Goal: Task Accomplishment & Management: Manage account settings

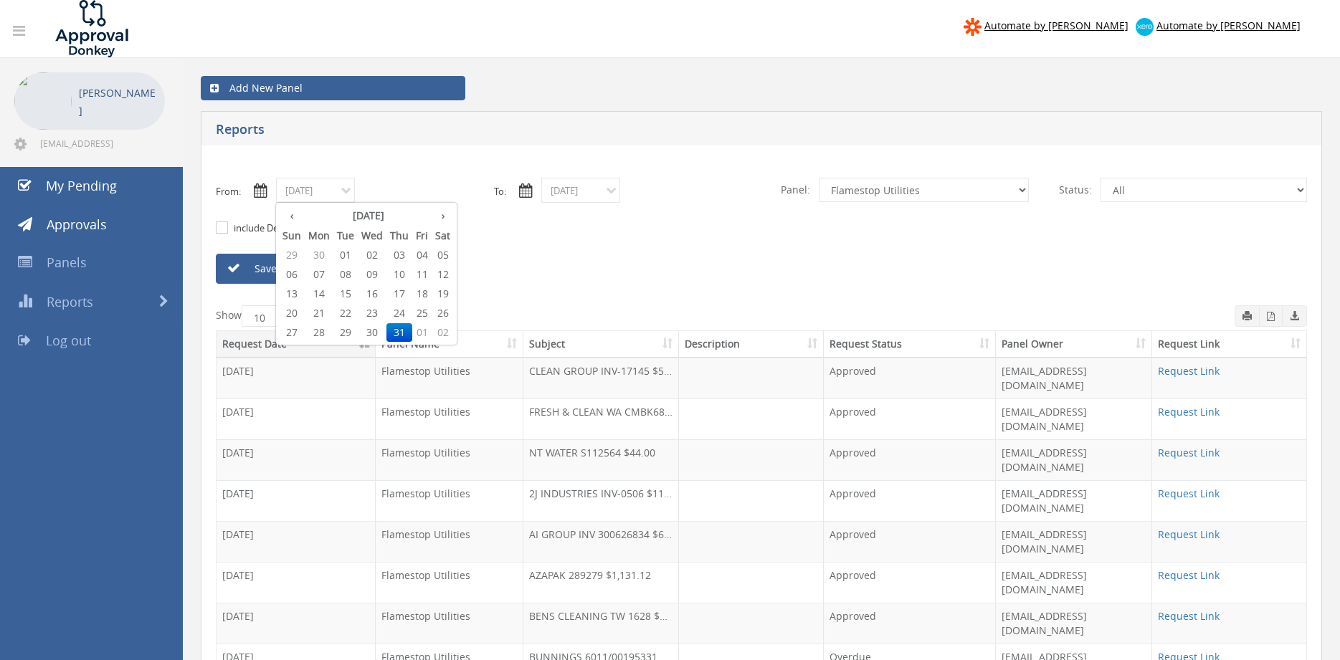
select select "number:9744"
click at [440, 217] on th "›" at bounding box center [443, 216] width 22 height 20
click at [421, 253] on span "01" at bounding box center [421, 255] width 19 height 19
type input "08/01/2025"
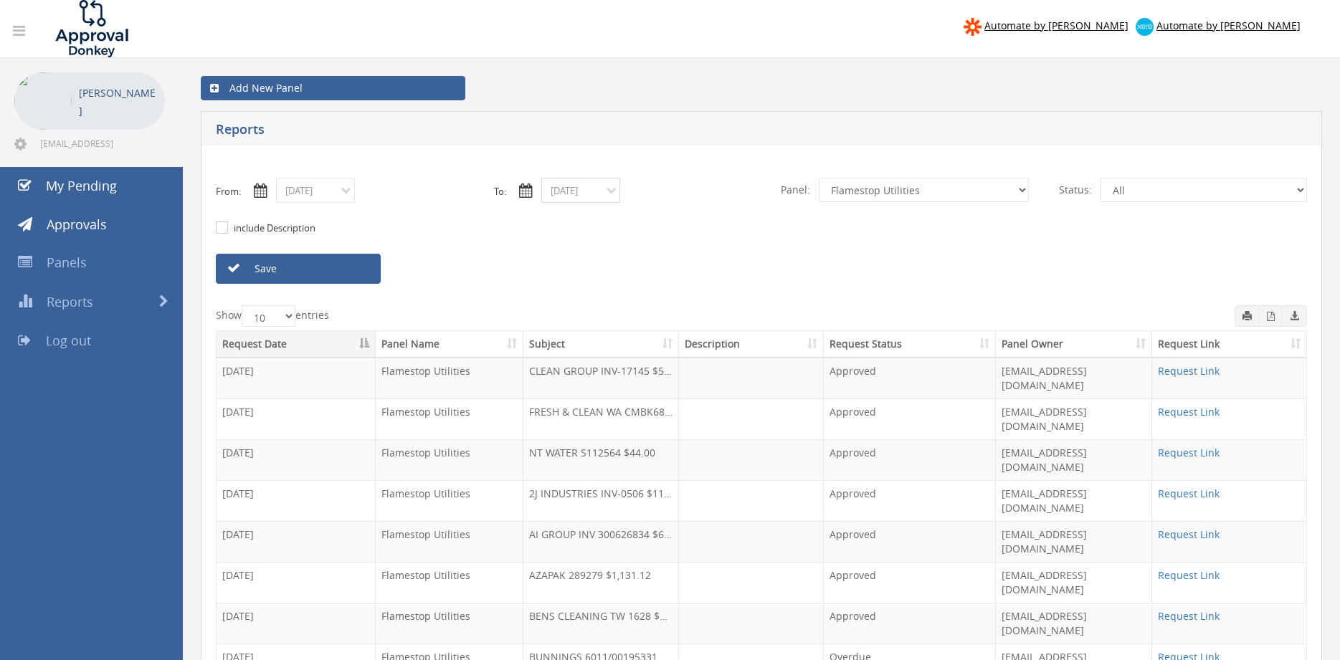
click at [594, 195] on input "07/31/2025" at bounding box center [580, 190] width 79 height 25
click at [716, 214] on th "›" at bounding box center [708, 216] width 22 height 20
click at [591, 329] on span "25" at bounding box center [584, 332] width 29 height 19
type input "08/25/2025"
click at [819, 178] on select "All Alarm Credits RG - 3 NZ Utilities Cable and SAI Global NZ Alarms-1 NZ FX Pa…" at bounding box center [924, 190] width 210 height 24
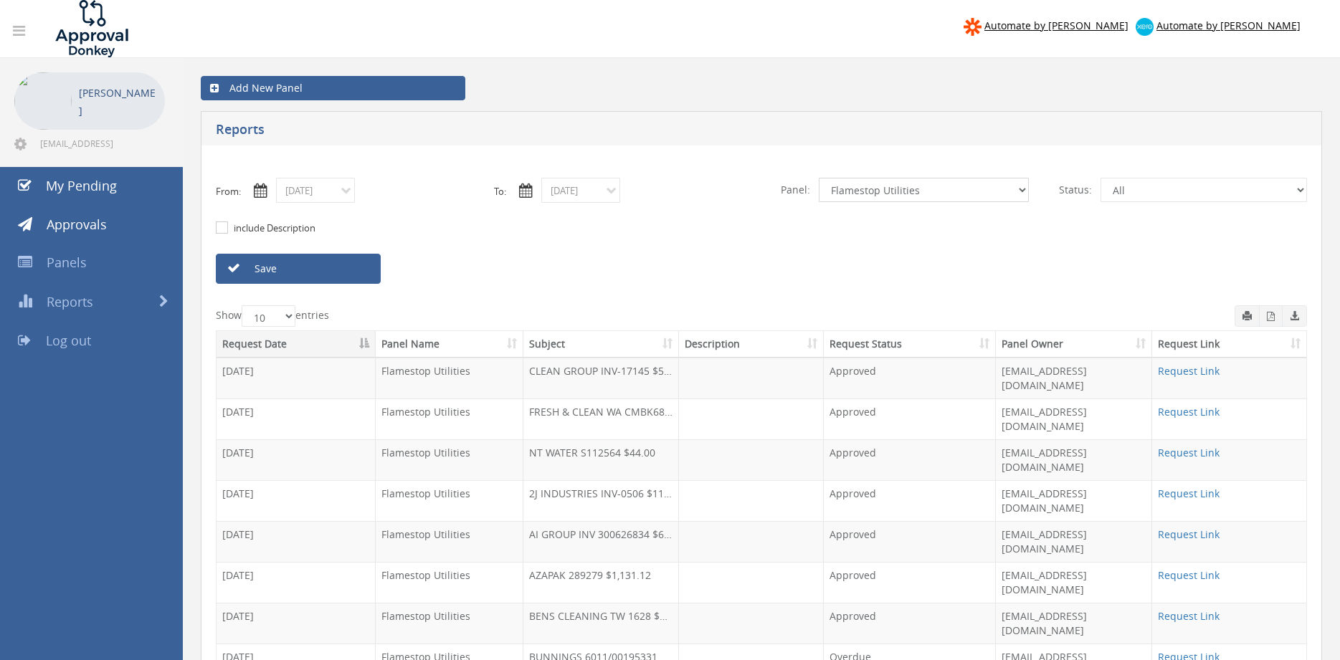
select select "number:9739"
click option "Credit Requests - 2" at bounding box center [0, 0] width 0 height 0
click at [331, 267] on link "Save" at bounding box center [298, 269] width 165 height 30
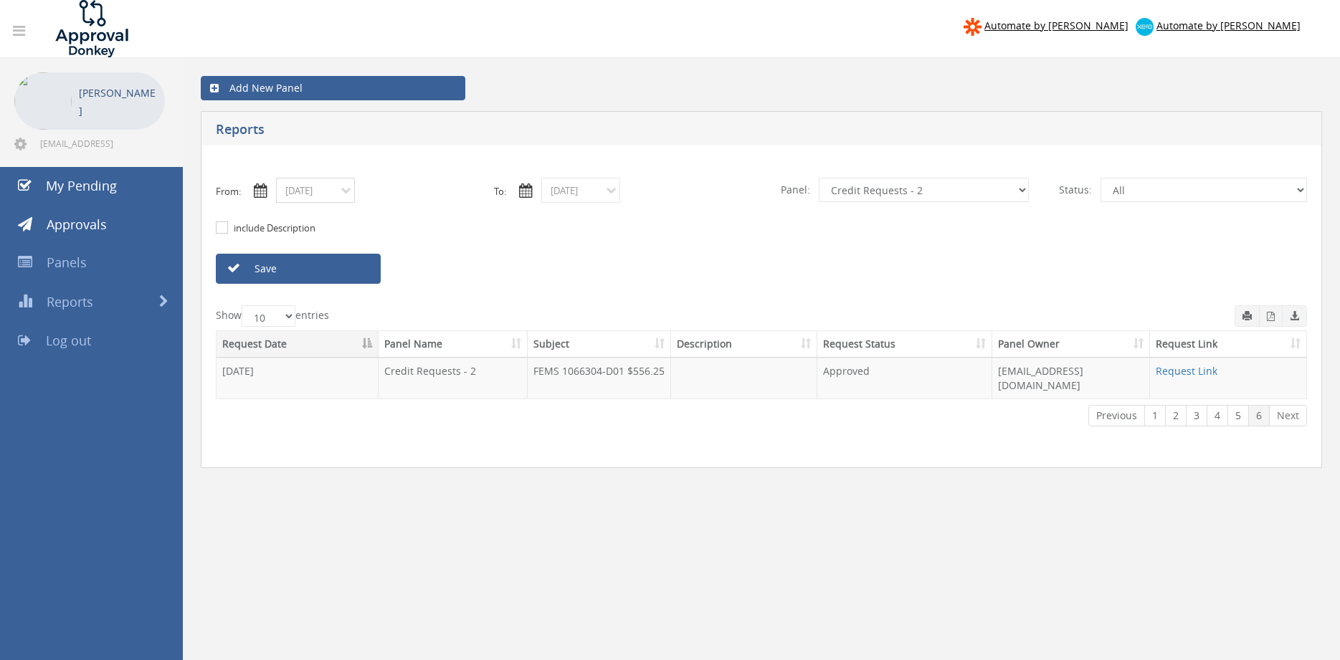
click at [329, 189] on input "08/01/2025" at bounding box center [315, 190] width 79 height 25
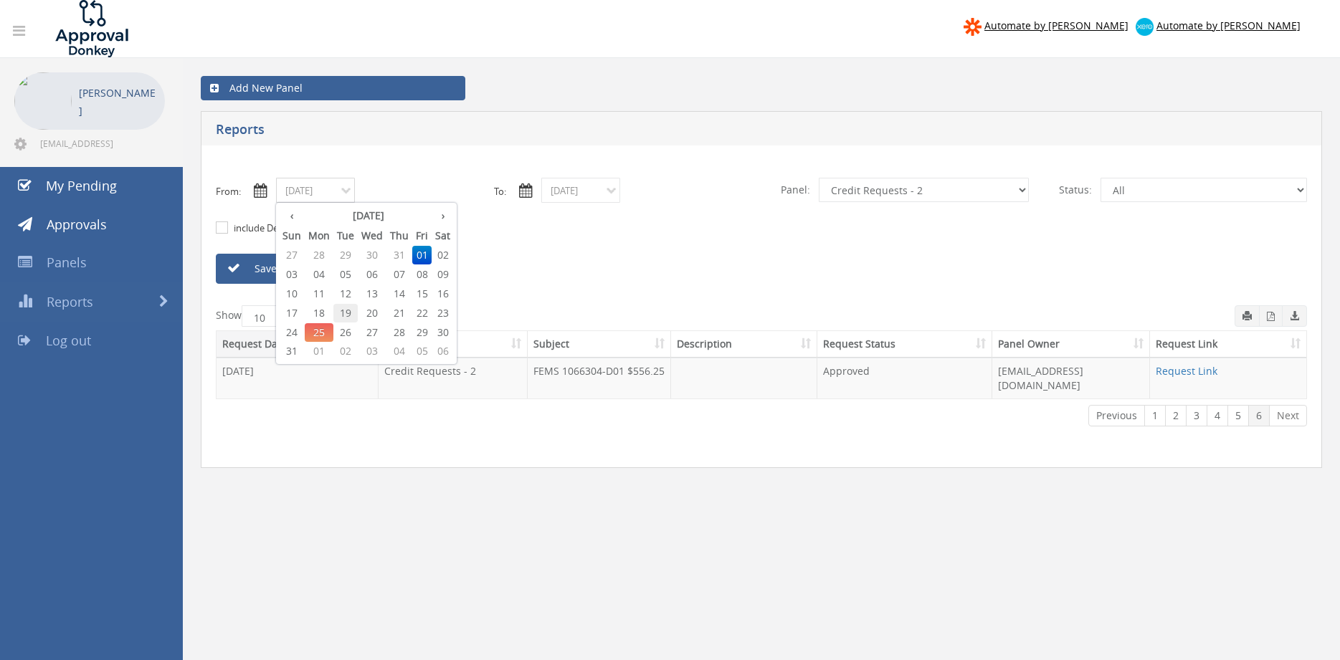
click at [348, 310] on span "19" at bounding box center [345, 313] width 24 height 19
type input "08/19/2025"
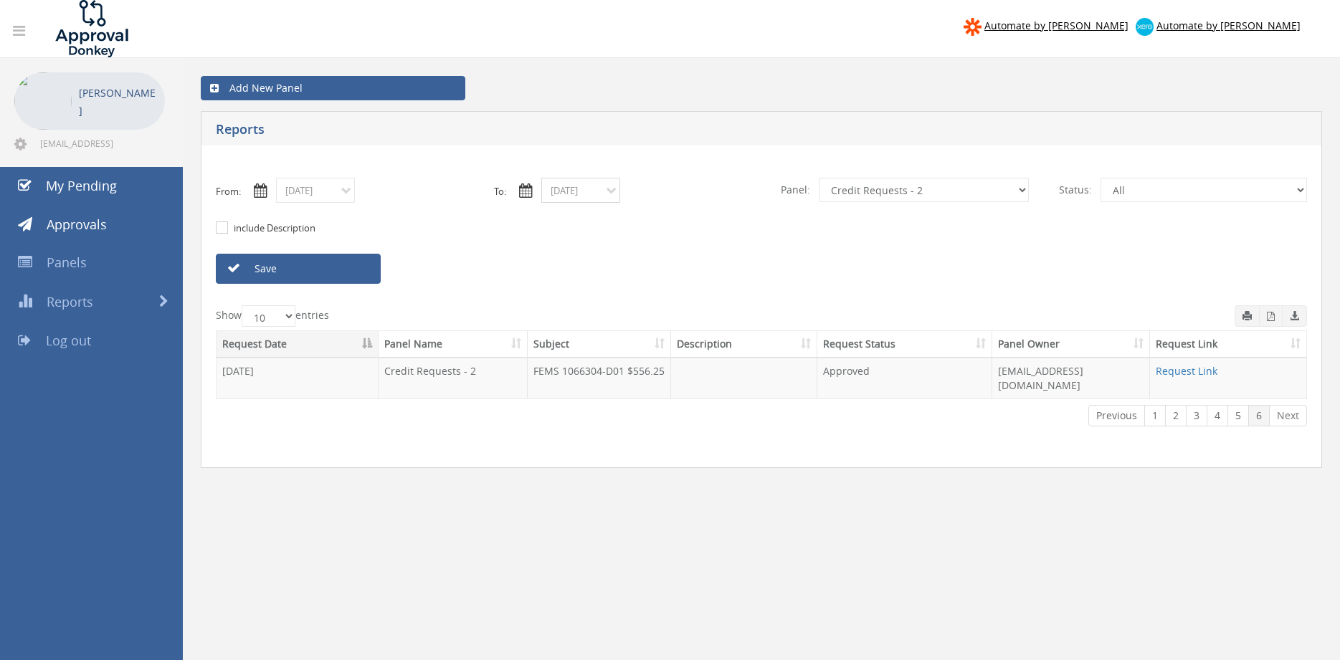
click at [595, 189] on input "08/25/2025" at bounding box center [580, 190] width 79 height 25
click at [615, 310] on span "19" at bounding box center [611, 313] width 24 height 19
type input "08/19/2025"
click at [359, 266] on link "Save" at bounding box center [298, 269] width 165 height 30
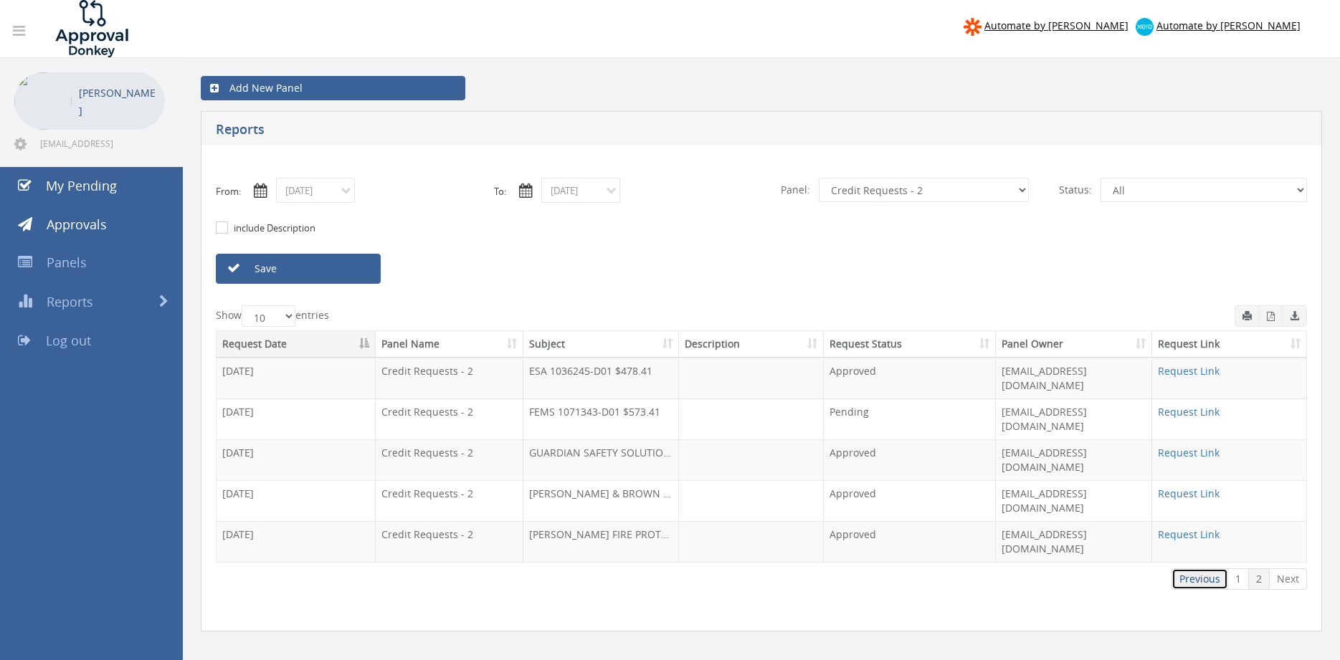
click at [1193, 569] on link "Previous" at bounding box center [1200, 580] width 57 height 22
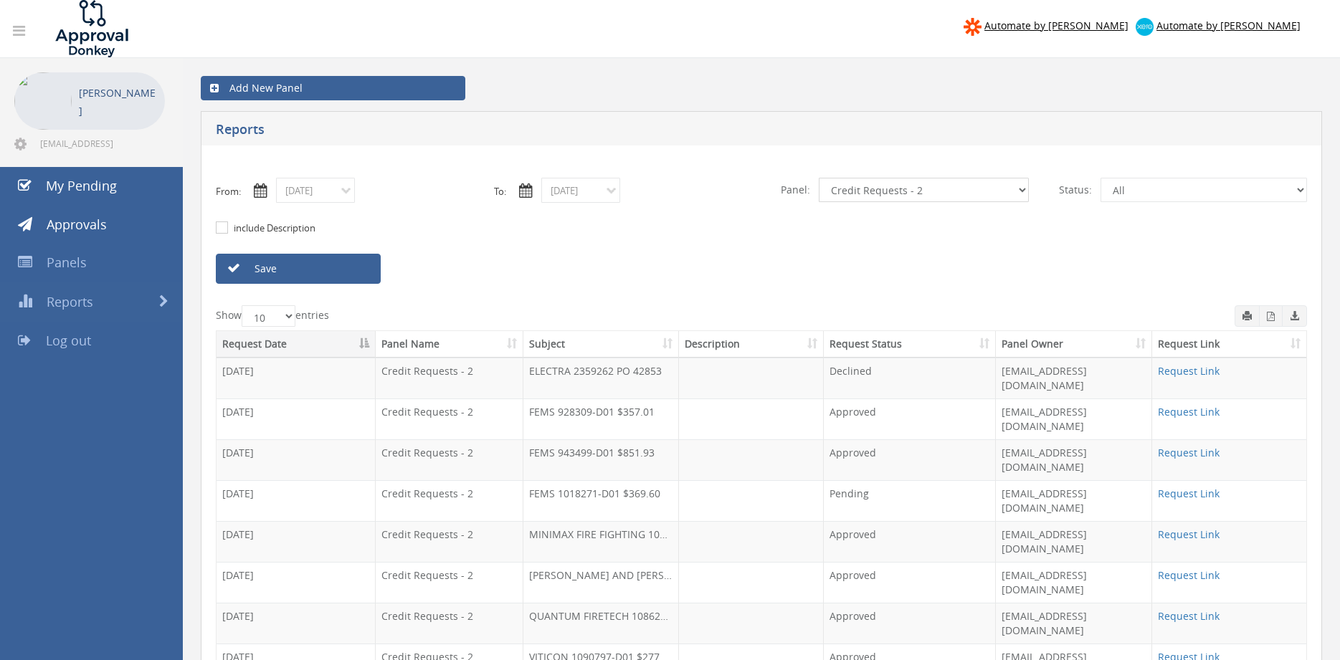
click at [819, 178] on select "All Alarm Credits RG - 3 NZ Utilities Cable and SAI Global NZ Alarms-1 NZ FX Pa…" at bounding box center [924, 190] width 210 height 24
click option "Alarm Credits RG - 3" at bounding box center [0, 0] width 0 height 0
click at [356, 269] on link "Save" at bounding box center [298, 269] width 165 height 30
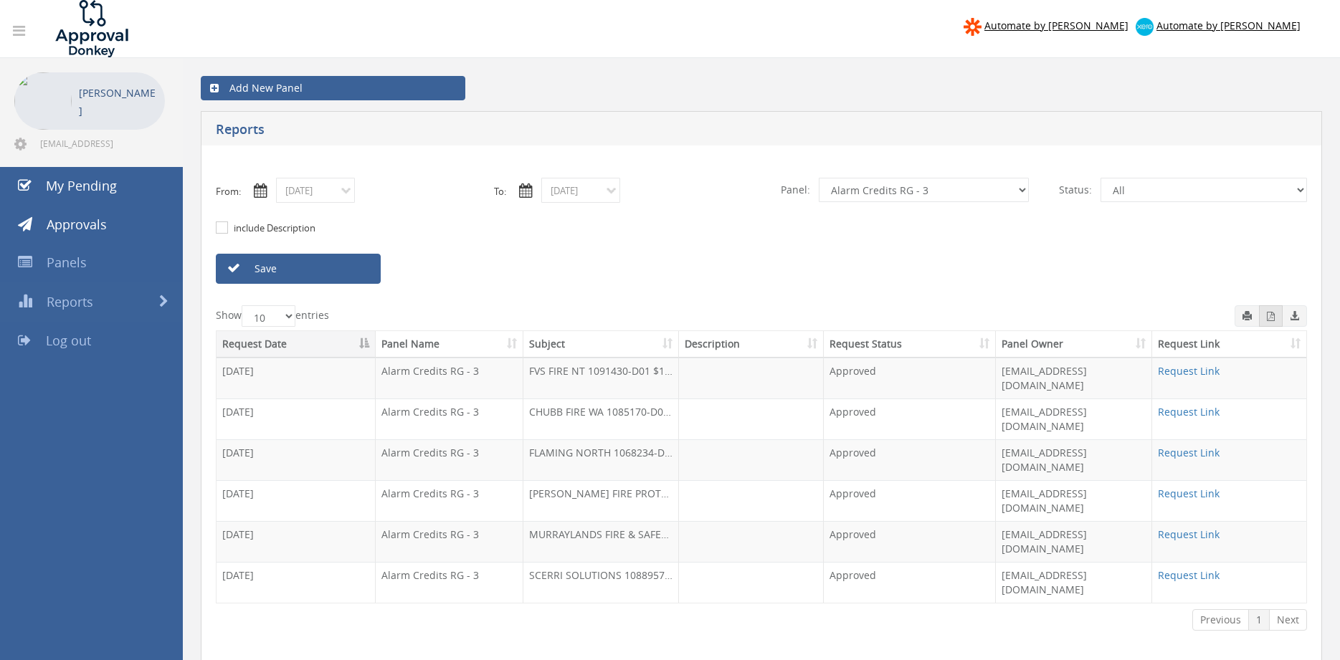
click at [1272, 320] on icon "button" at bounding box center [1271, 316] width 8 height 9
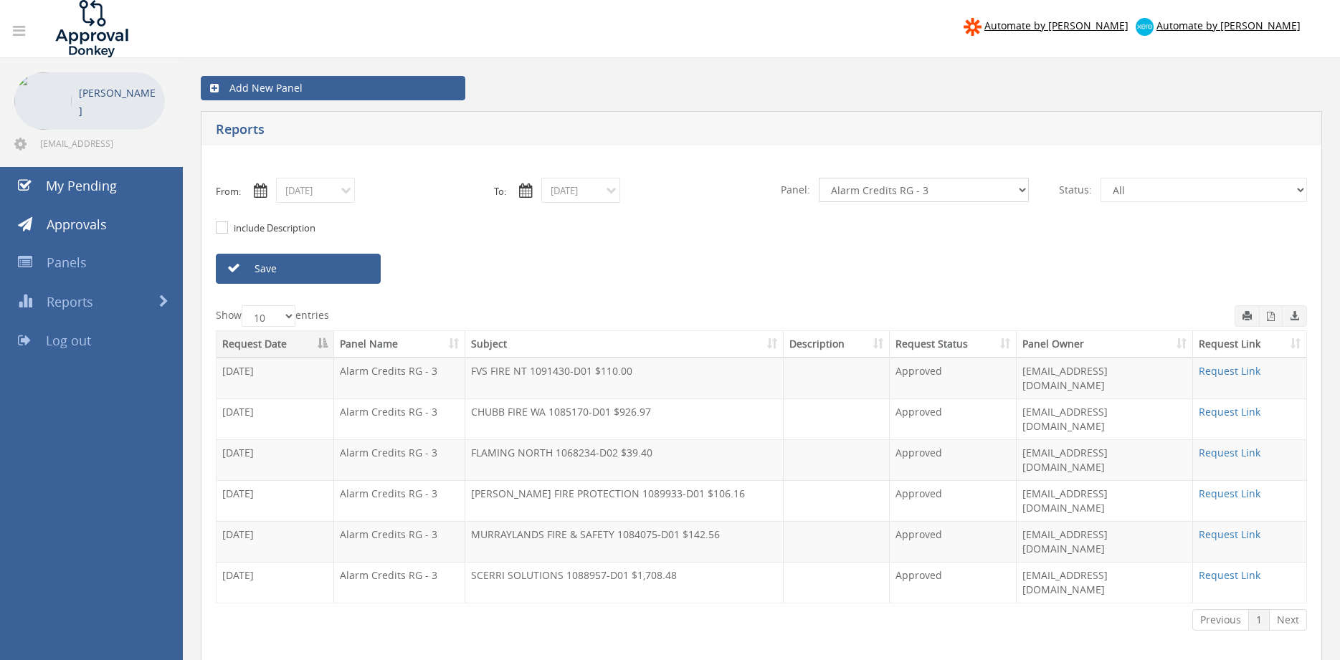
click at [819, 178] on select "All Alarm Credits RG - 3 NZ Utilities Cable and SAI Global NZ Alarms-1 NZ FX Pa…" at bounding box center [924, 190] width 210 height 24
select select "number:9739"
click option "Credit Requests - 2" at bounding box center [0, 0] width 0 height 0
click at [336, 267] on link "Save" at bounding box center [298, 269] width 165 height 30
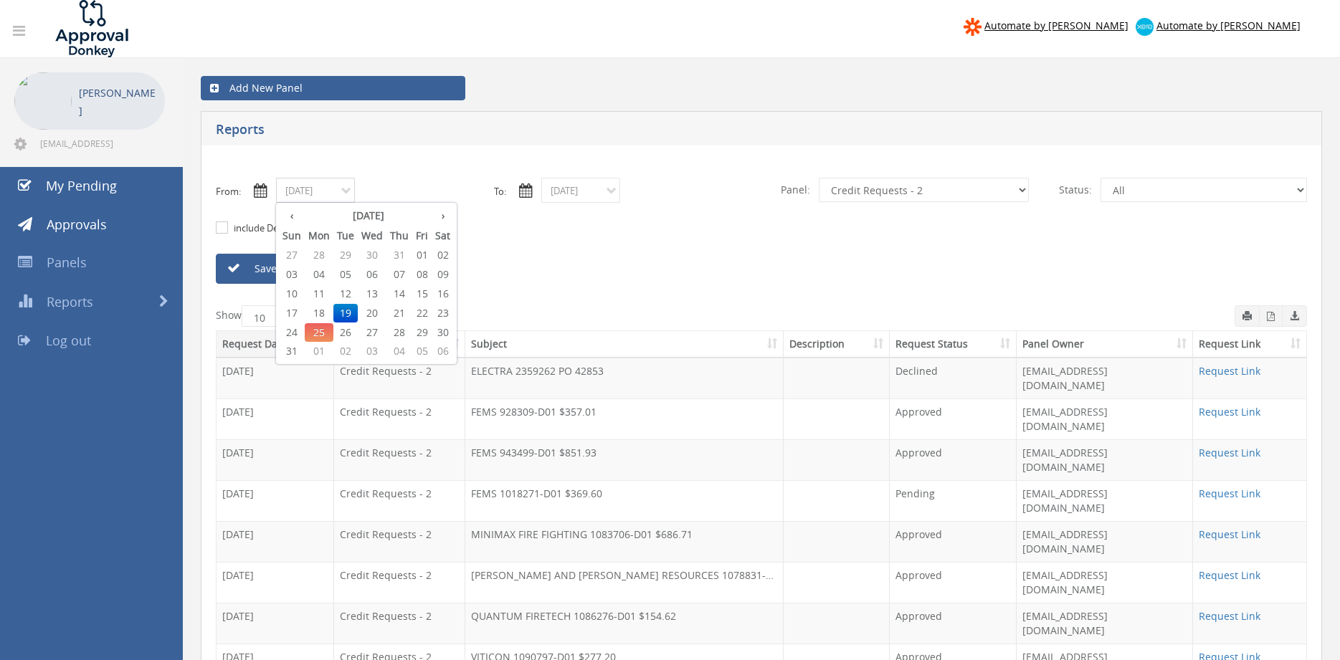
click at [345, 196] on input "08/19/2025" at bounding box center [315, 190] width 79 height 25
click at [422, 257] on span "01" at bounding box center [421, 255] width 19 height 19
type input "08/01/2025"
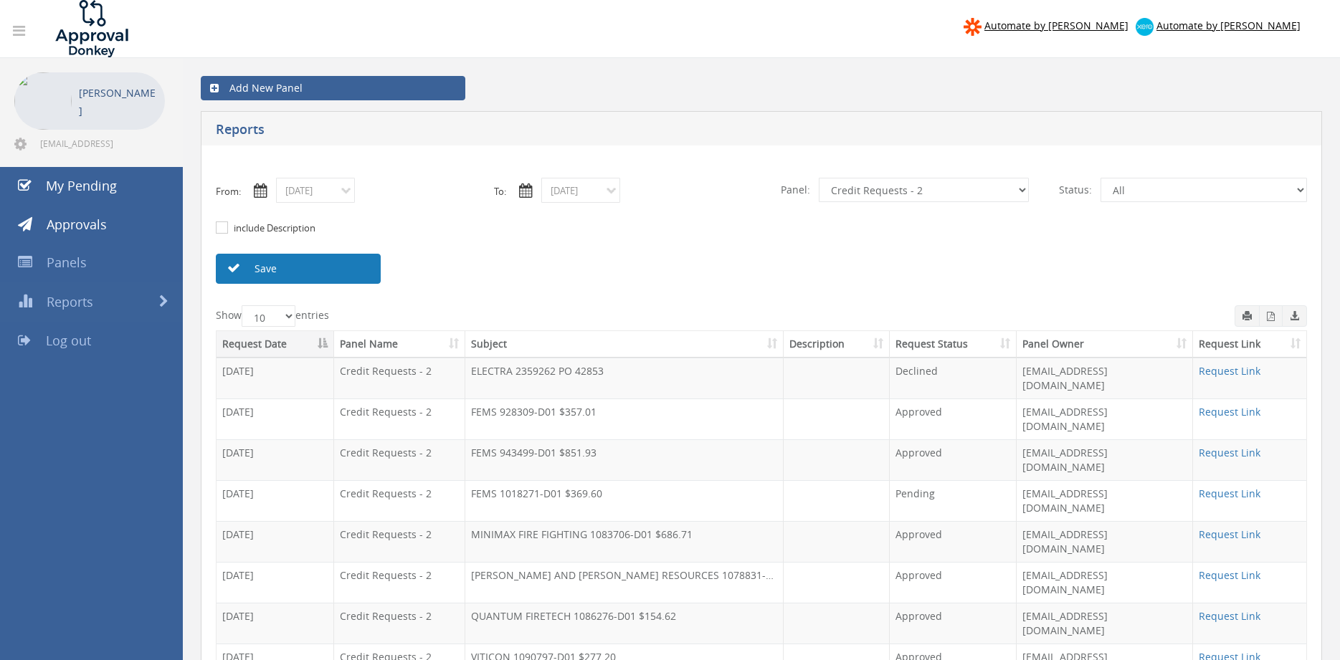
click at [334, 276] on link "Save" at bounding box center [298, 269] width 165 height 30
click at [479, 341] on th "Subject" at bounding box center [624, 344] width 318 height 27
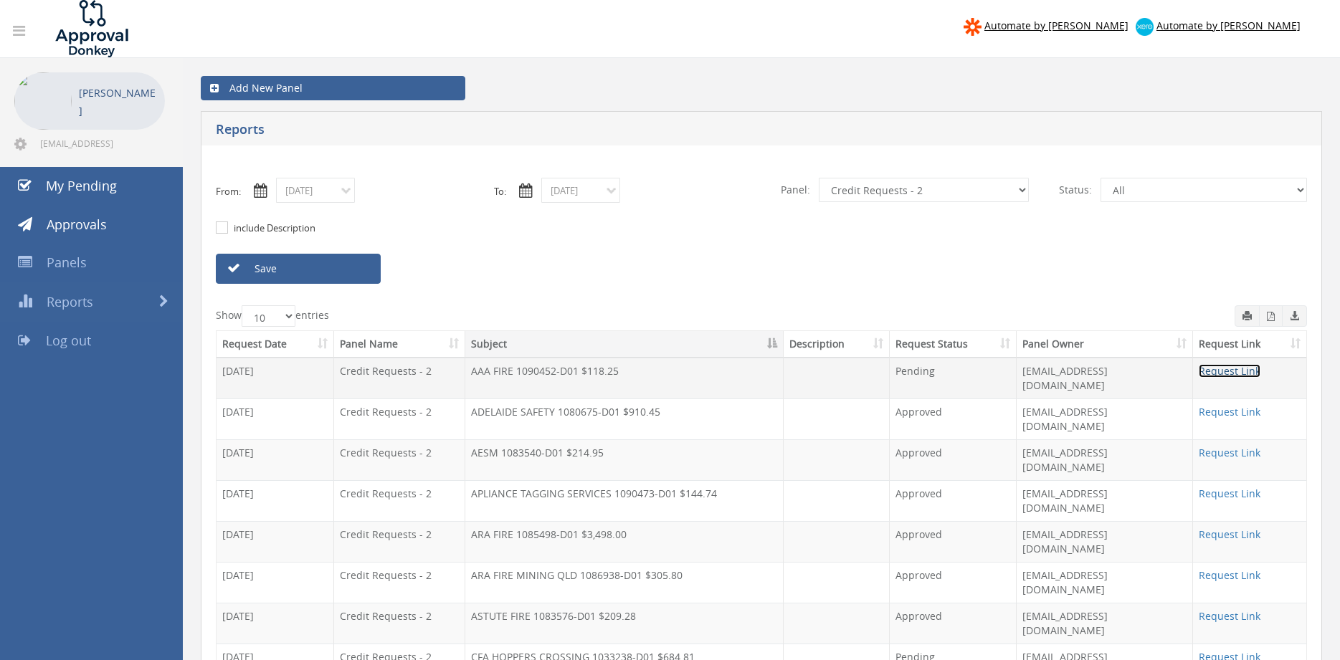
click at [1210, 369] on link "Request Link" at bounding box center [1230, 371] width 62 height 14
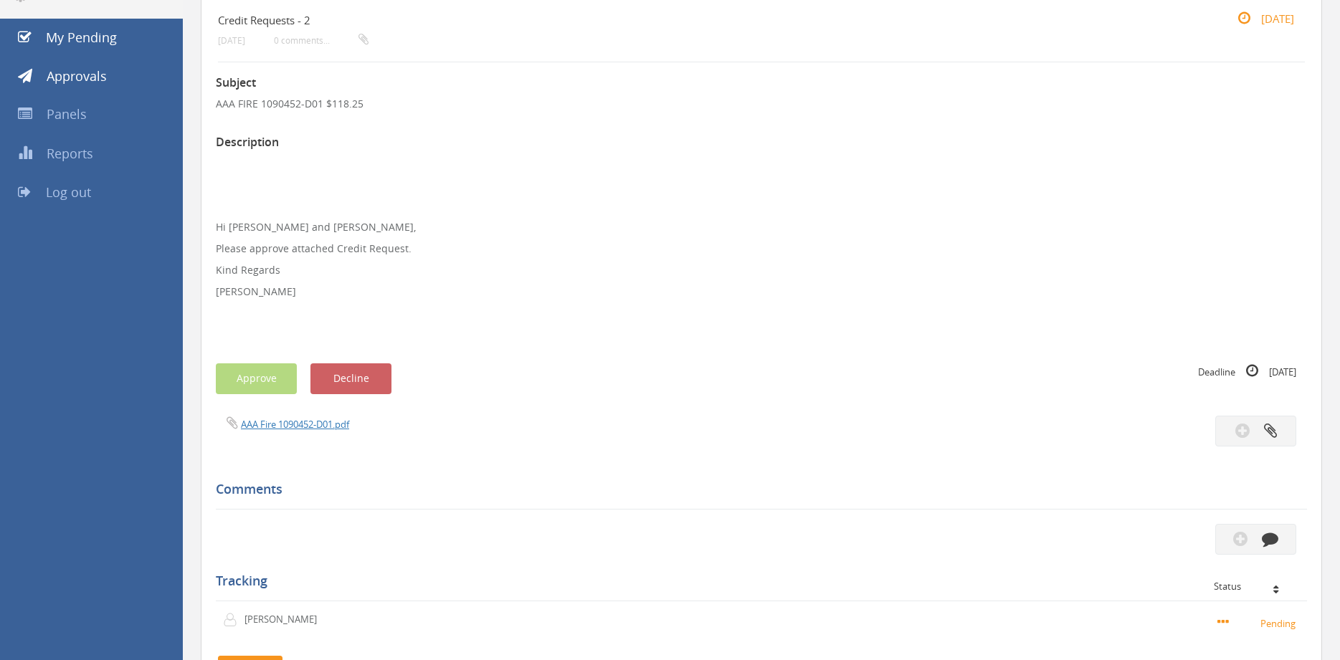
scroll to position [49, 0]
